Goal: Task Accomplishment & Management: Use online tool/utility

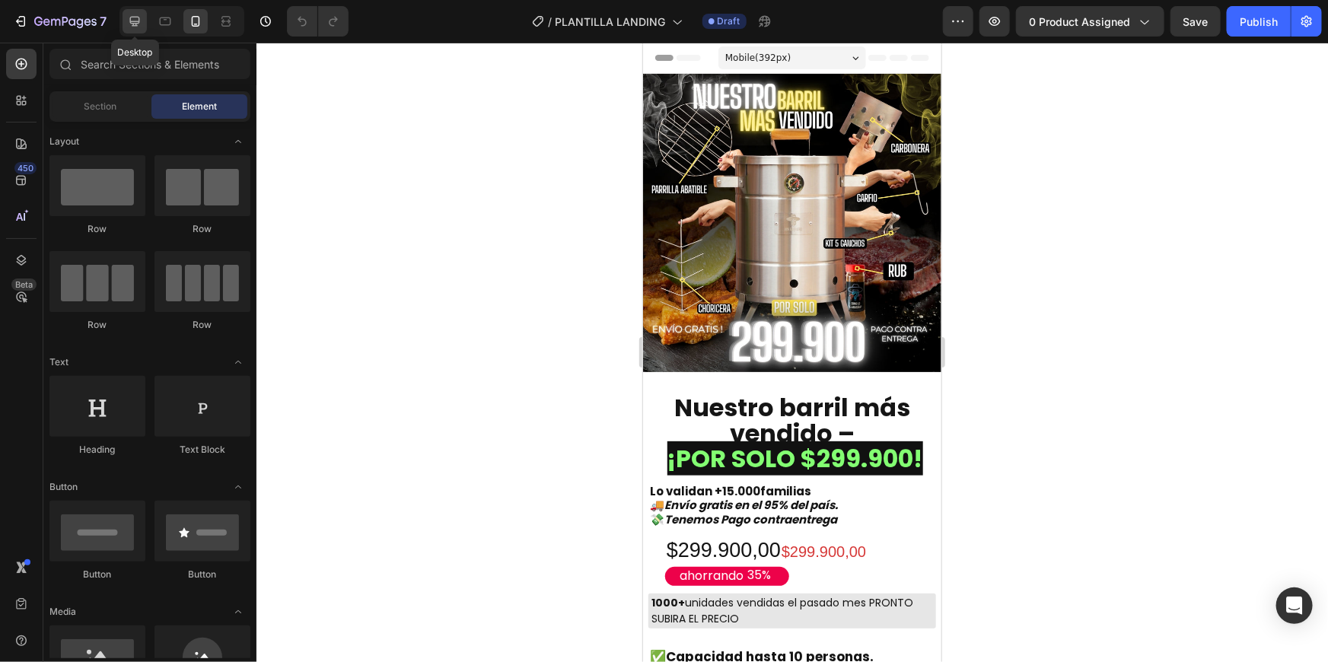
click at [141, 16] on icon at bounding box center [134, 21] width 15 height 15
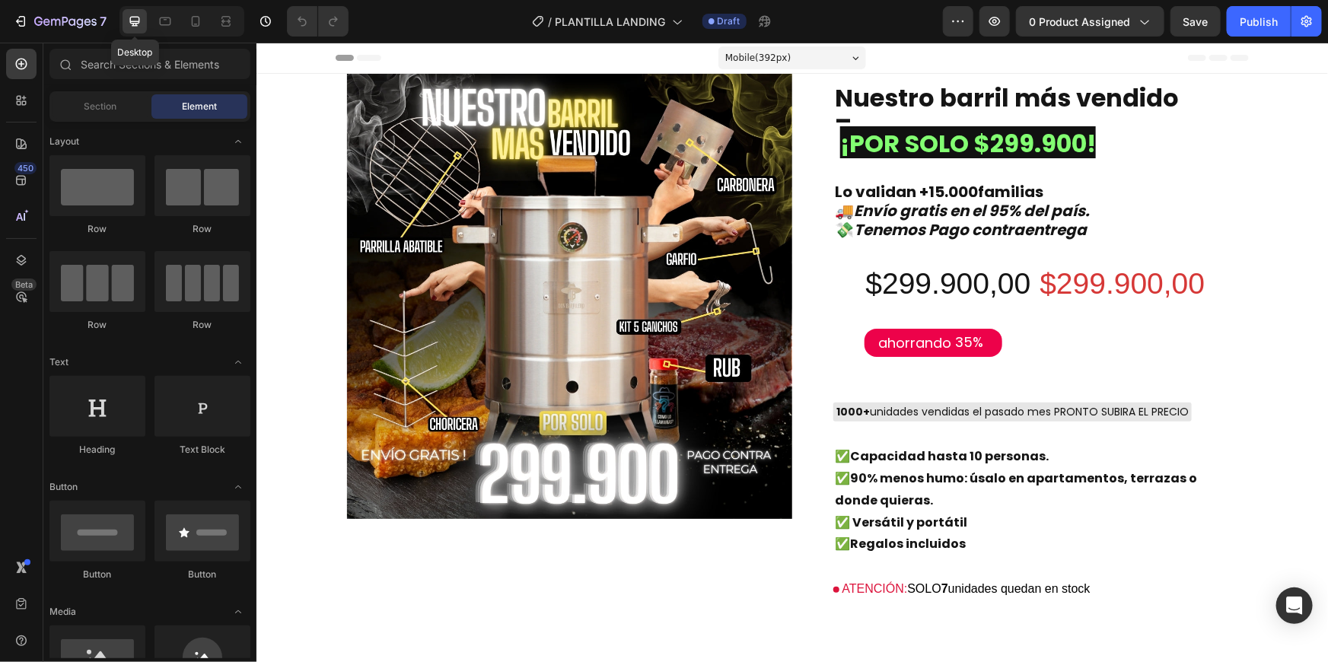
click at [141, 16] on icon at bounding box center [134, 21] width 15 height 15
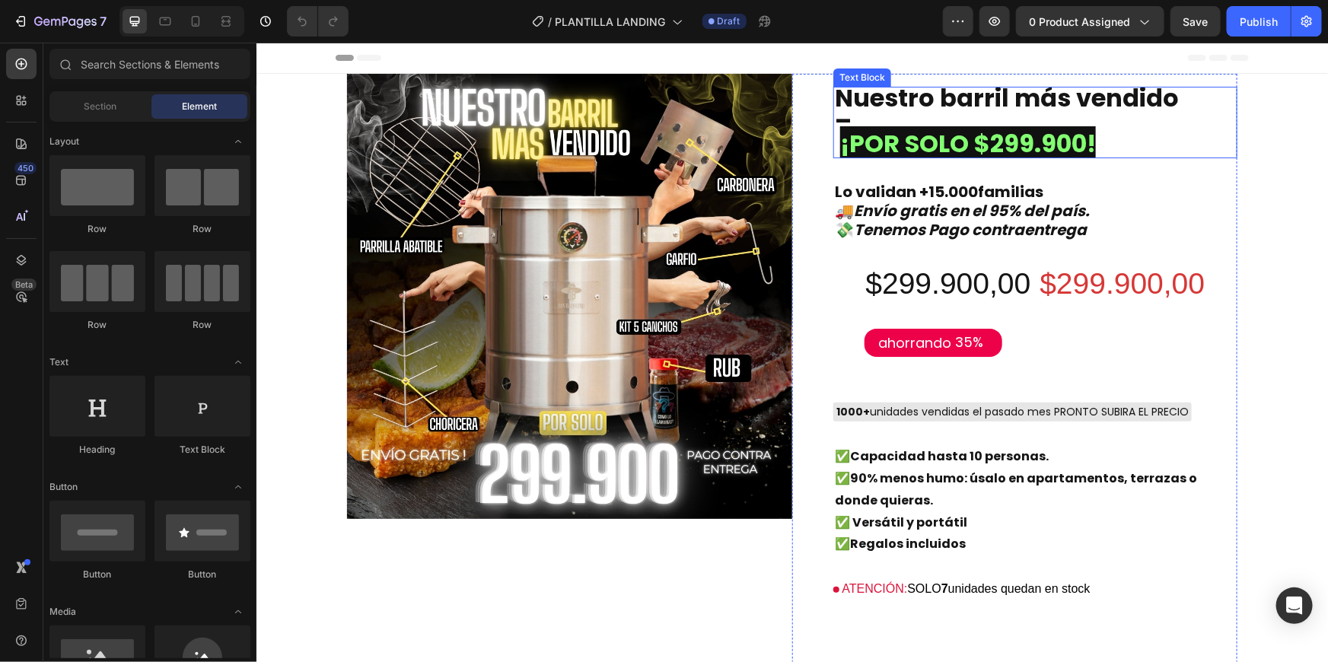
click at [938, 114] on p "Nuestro barril más vendido –" at bounding box center [1007, 111] width 347 height 46
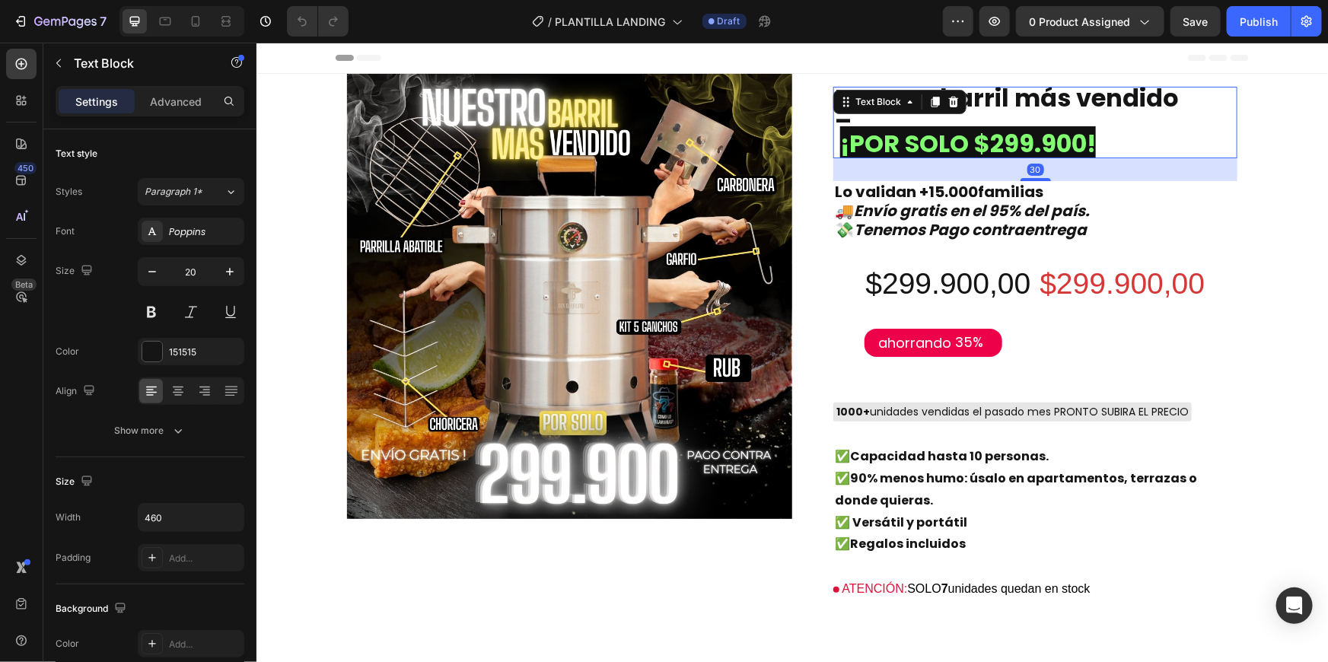
click at [834, 148] on strong at bounding box center [836, 143] width 5 height 34
click at [834, 148] on strong "Rich Text Editor. Editing area: main" at bounding box center [836, 143] width 5 height 34
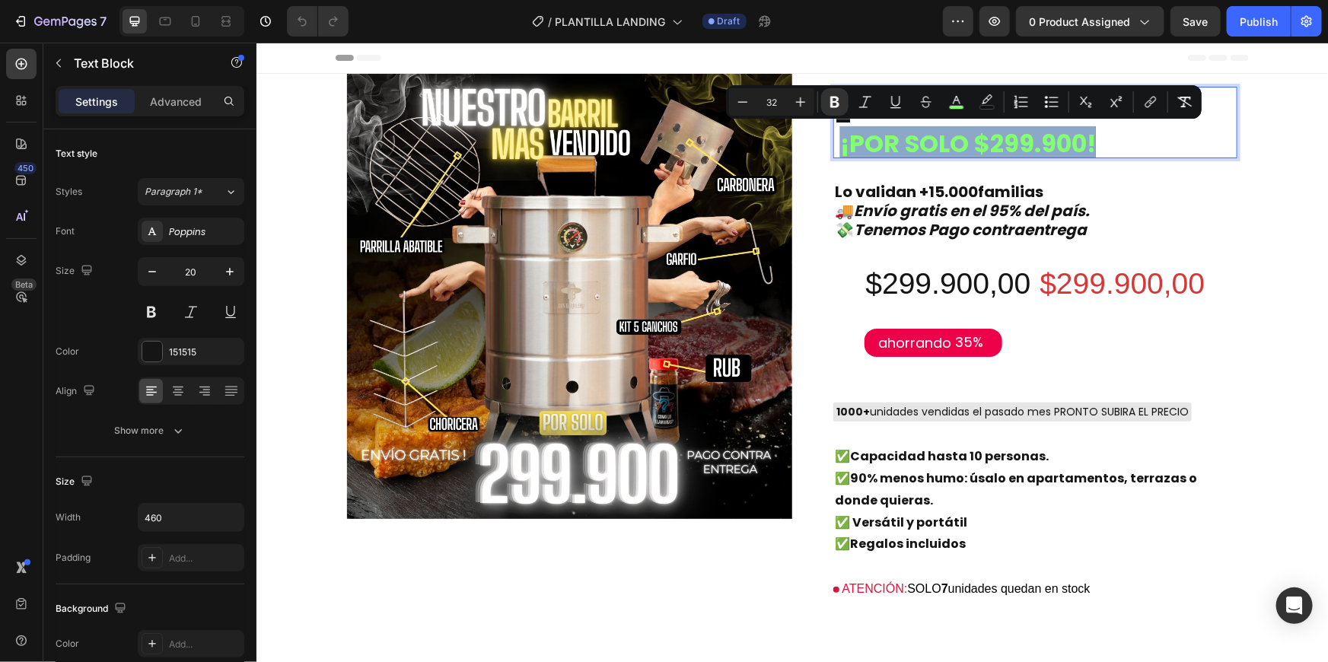
drag, startPoint x: 834, startPoint y: 147, endPoint x: 1127, endPoint y: 136, distance: 293.2
click at [1127, 136] on p "¡POR SOLO $299.900!" at bounding box center [1007, 144] width 347 height 23
click at [989, 104] on icon "Editor contextual toolbar" at bounding box center [987, 101] width 15 height 15
type input "111111"
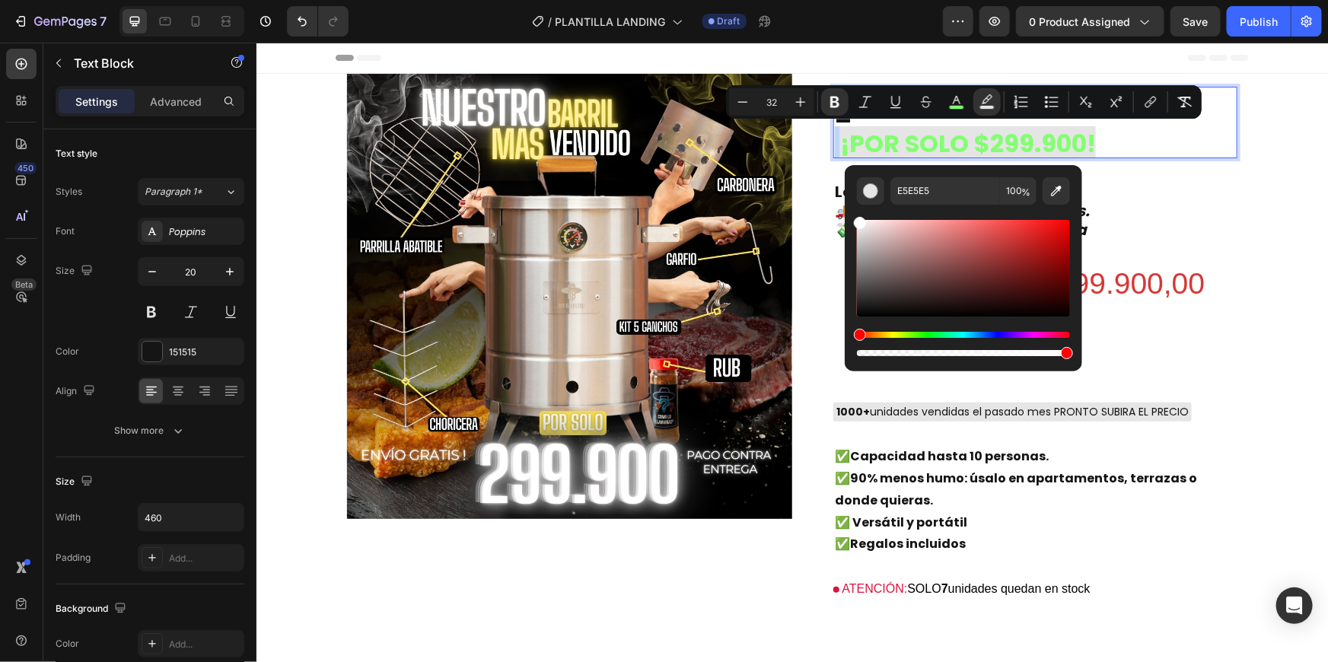
type input "FFFFFF"
drag, startPoint x: 914, startPoint y: 250, endPoint x: 846, endPoint y: 206, distance: 80.9
click at [846, 206] on div "FFFFFF 100 %" at bounding box center [963, 262] width 237 height 194
click at [944, 104] on button "color" at bounding box center [956, 101] width 27 height 27
type input "83FF72"
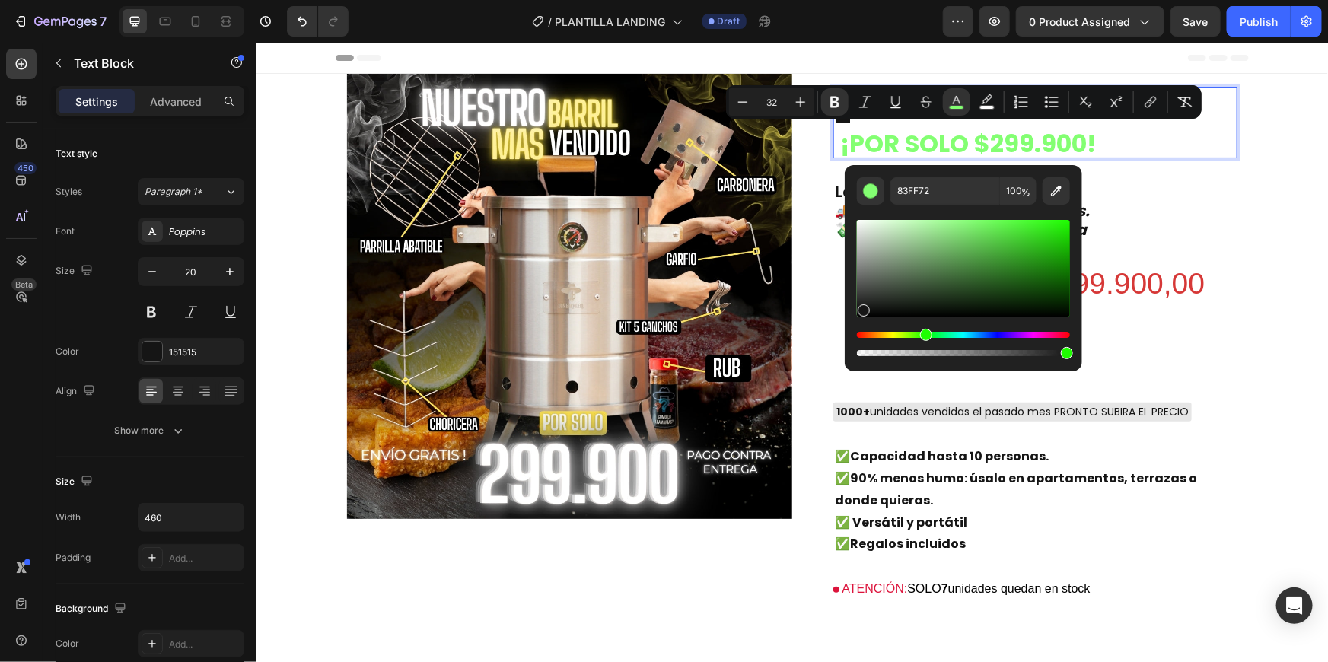
click at [862, 307] on div "Editor contextual toolbar" at bounding box center [963, 268] width 213 height 97
type input "161616"
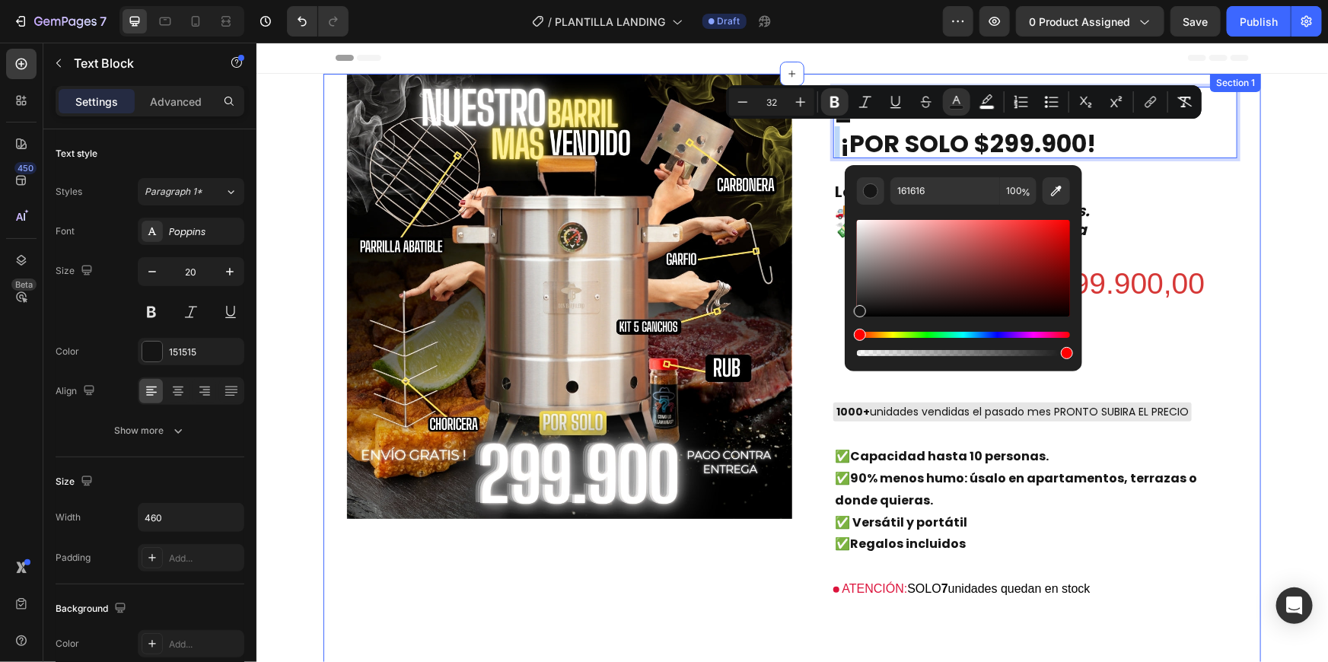
click at [1242, 144] on div "Image Nuestro barril más vendido – ¡POR SOLO $299.900! Text Block 30 Lo validan…" at bounding box center [792, 458] width 938 height 770
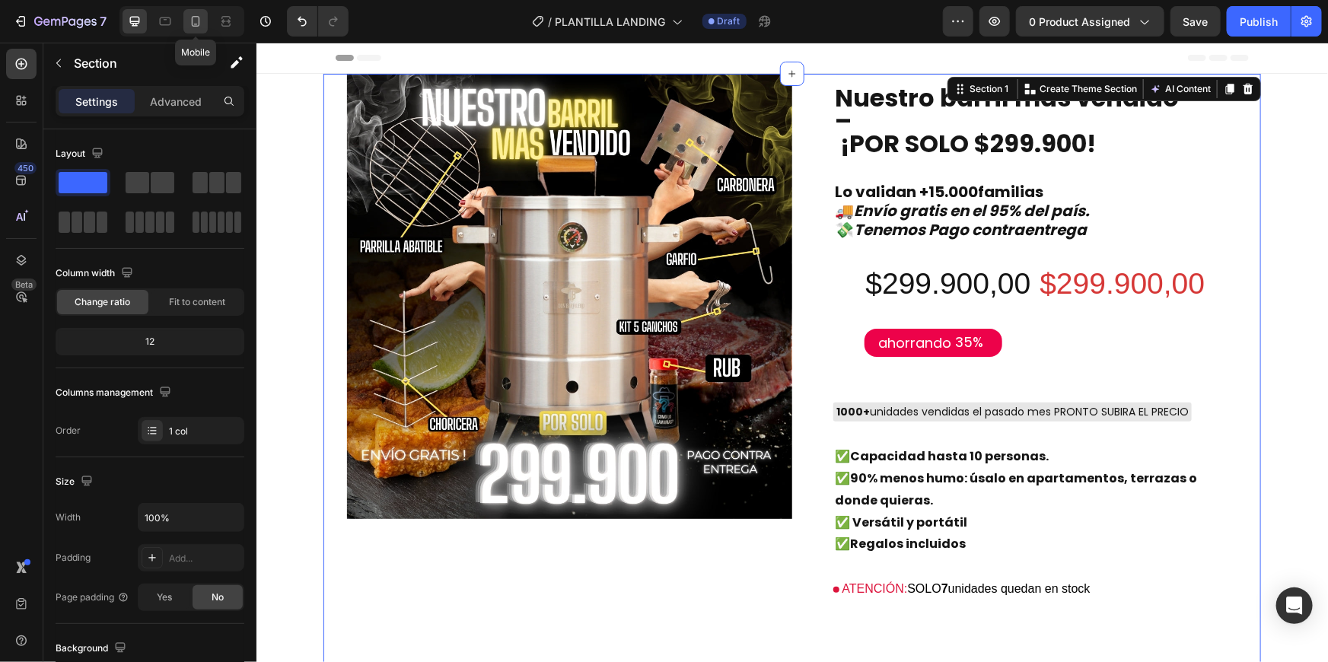
click at [199, 14] on icon at bounding box center [195, 21] width 15 height 15
